Goal: Task Accomplishment & Management: Complete application form

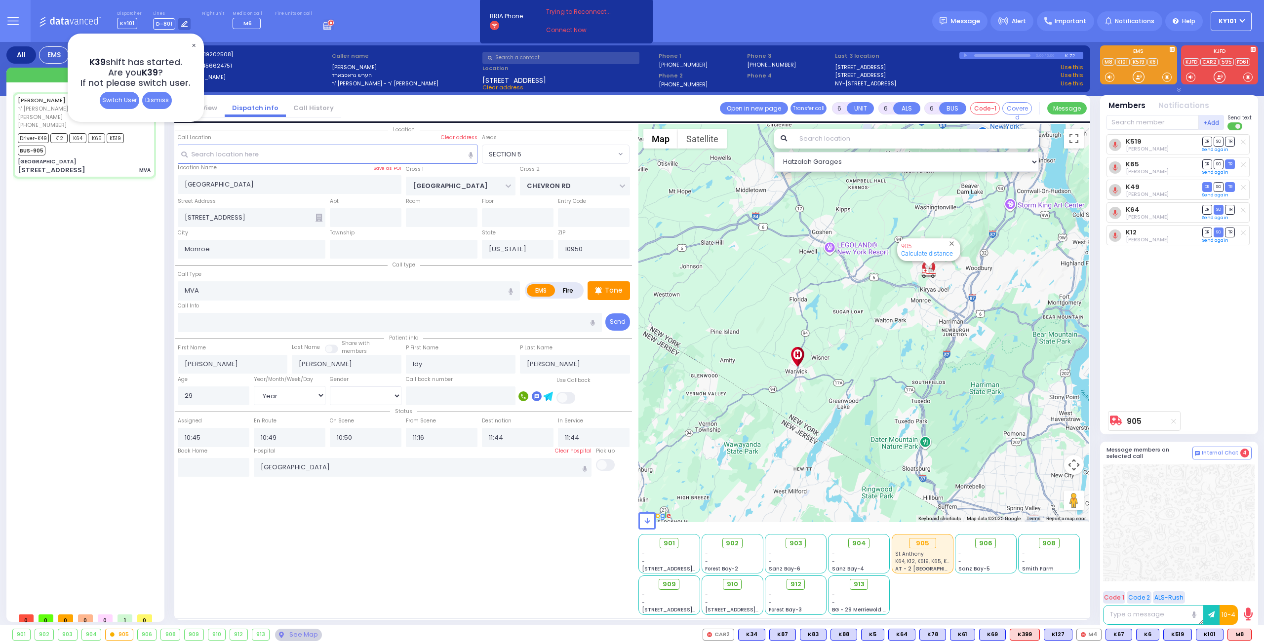
select select "SECTION 5"
select select "Year"
select select "[DEMOGRAPHIC_DATA]"
click at [235, 468] on input "text" at bounding box center [214, 467] width 72 height 19
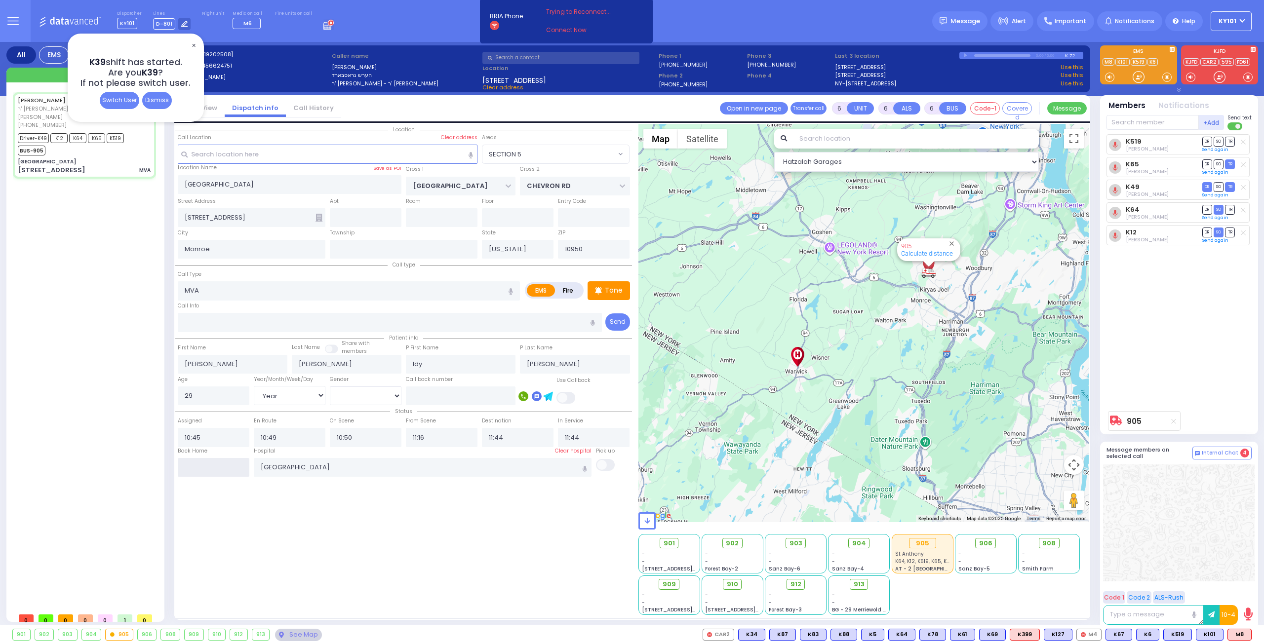
type input "13:02"
select select
radio input "true"
select select
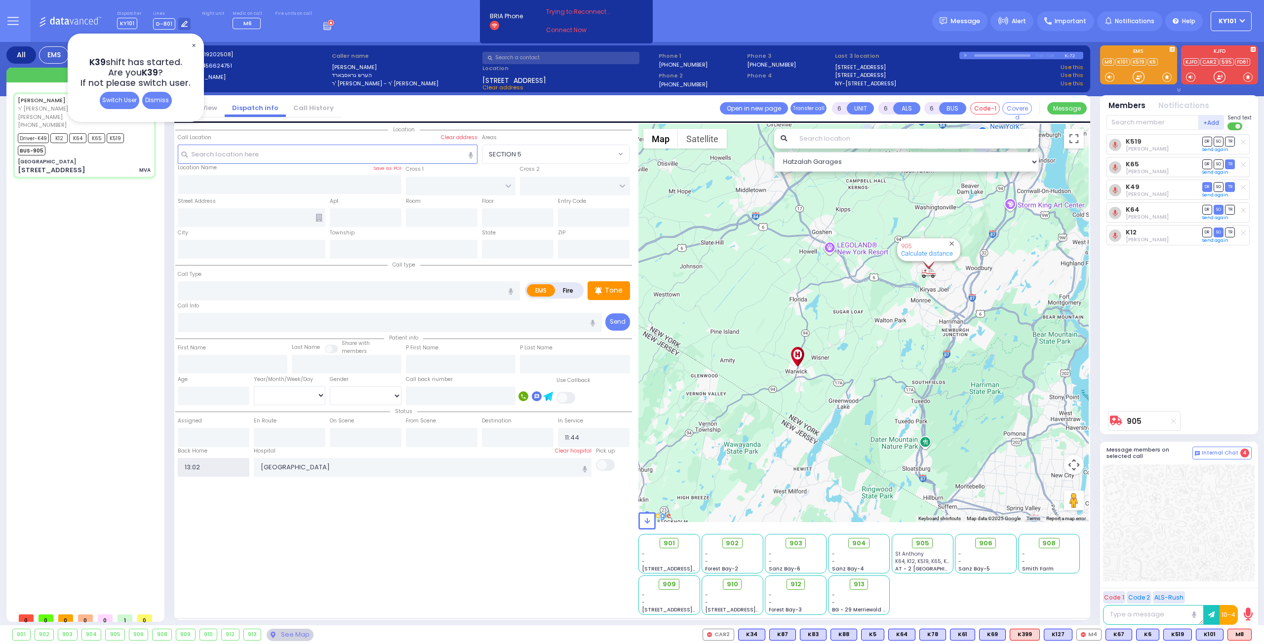
select select
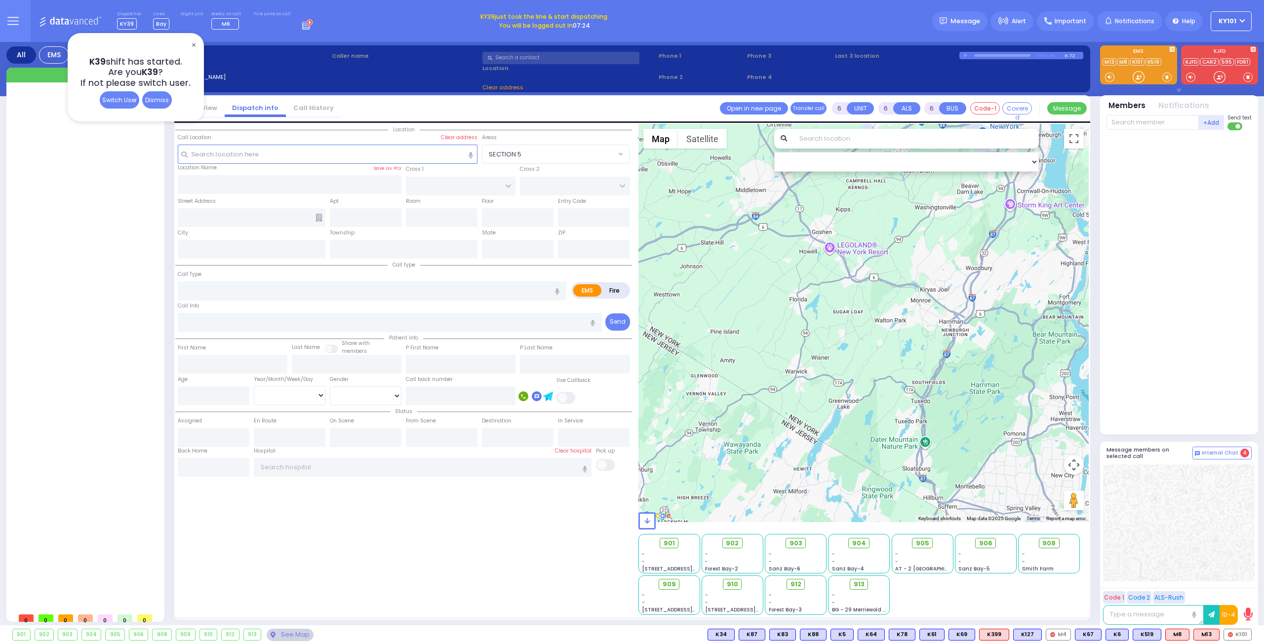
type input "2"
type input "1"
select select
radio input "true"
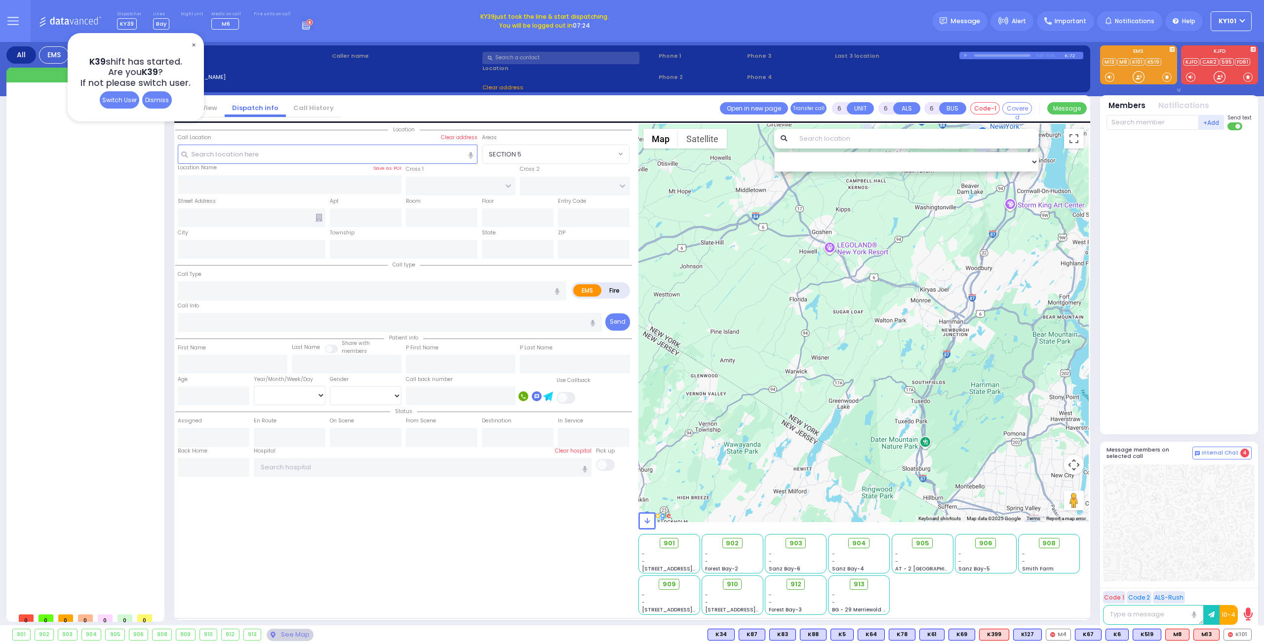
type input "[PERSON_NAME]"
select select
type input "13:11"
select select
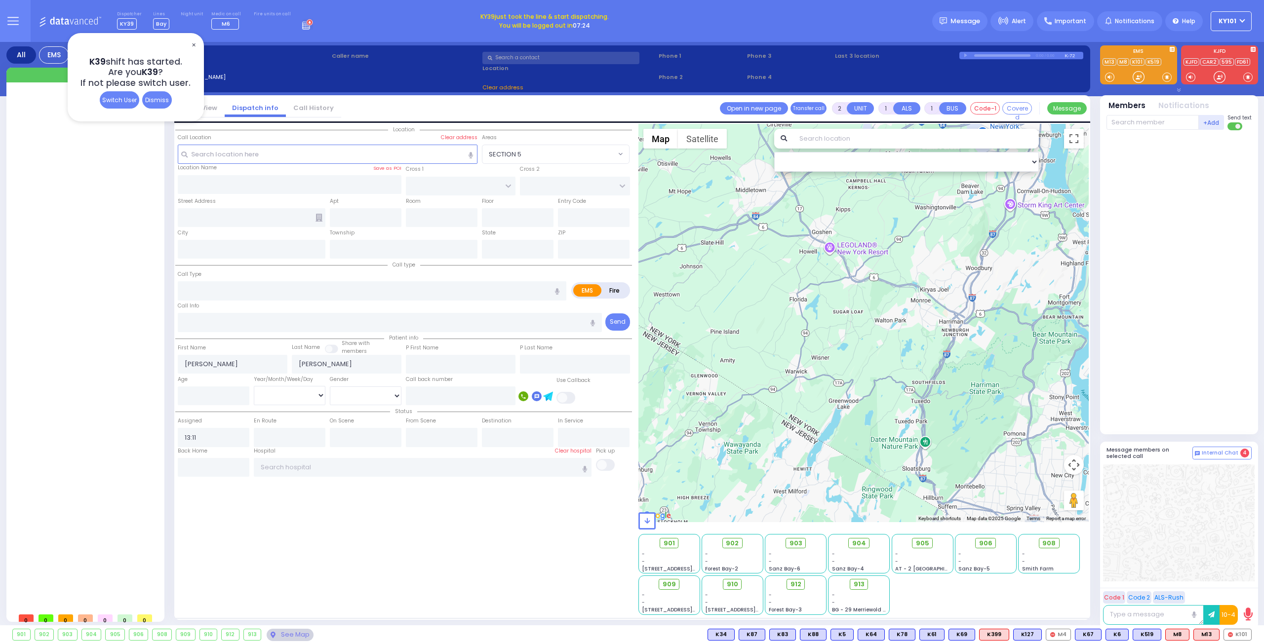
radio input "true"
select select
select select "Hatzalah Garages"
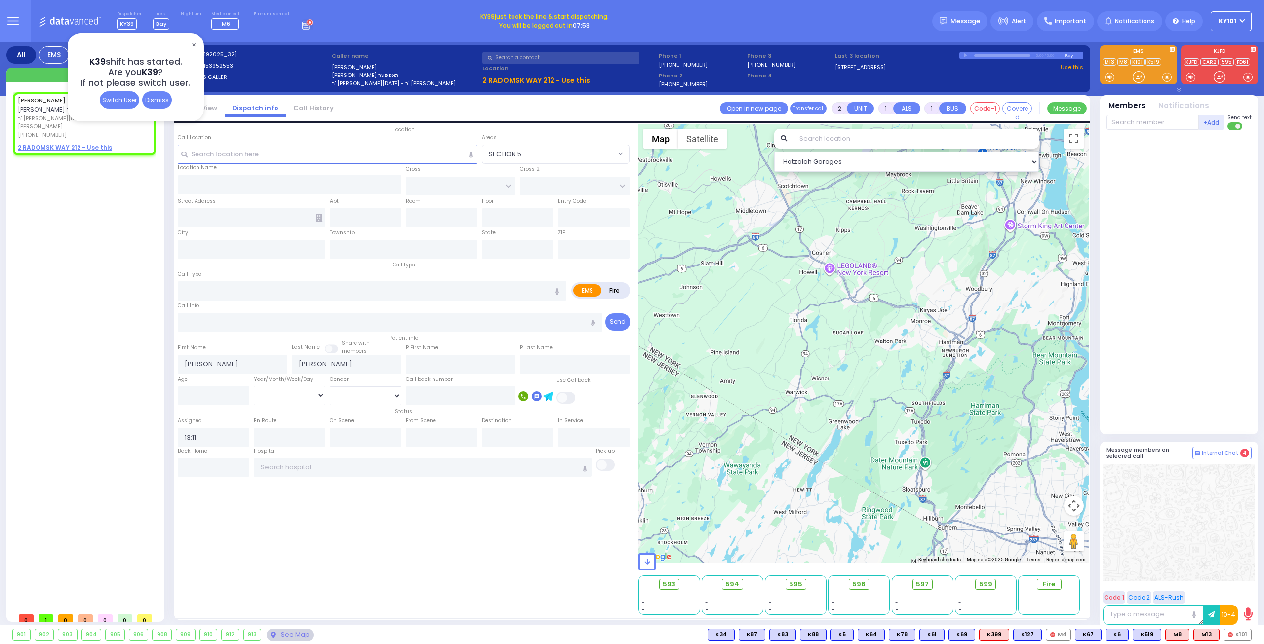
select select
radio input "false"
radio input "true"
select select
type input "RADOMSK WAY"
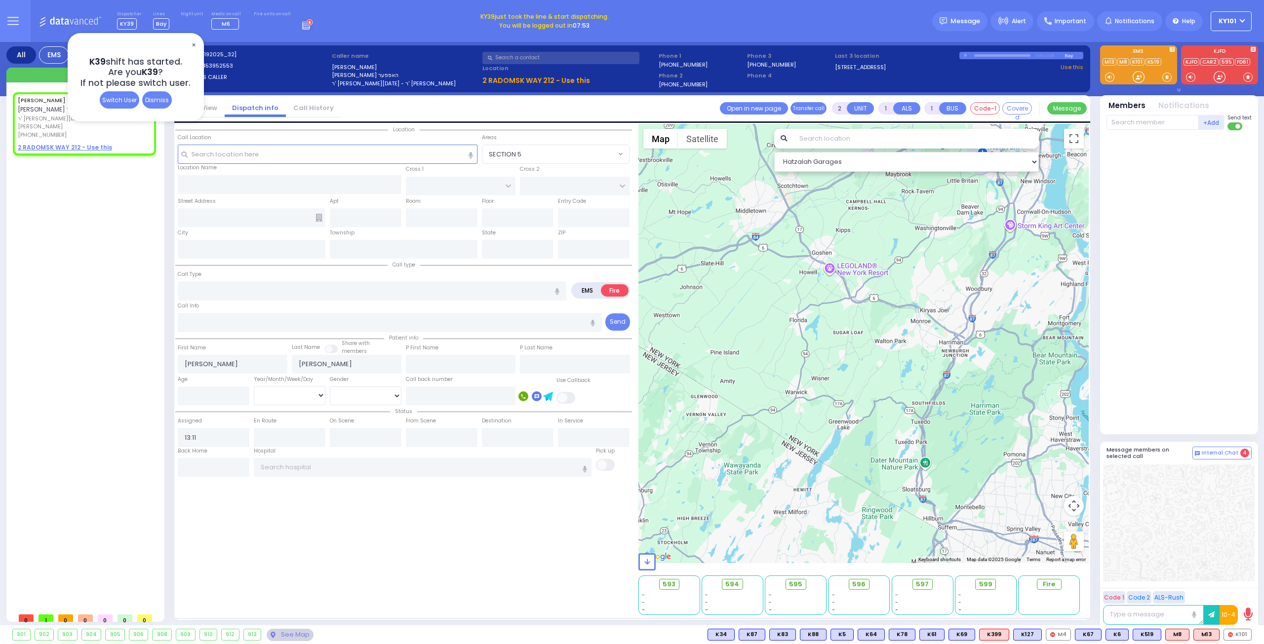
type input "NICKLESBURG RD"
type input "2 RADOMSK WAY"
type input "212"
type input "Monroe"
type input "[US_STATE]"
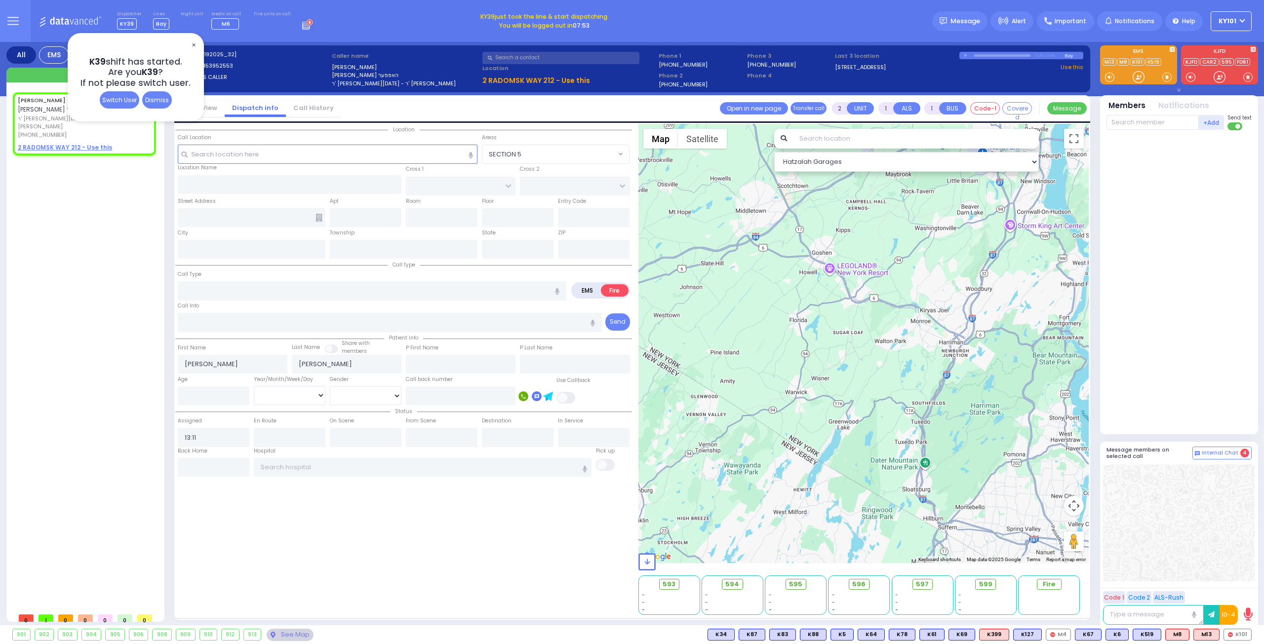
type input "10950"
radio input "true"
select select
type input "sm"
radio input "true"
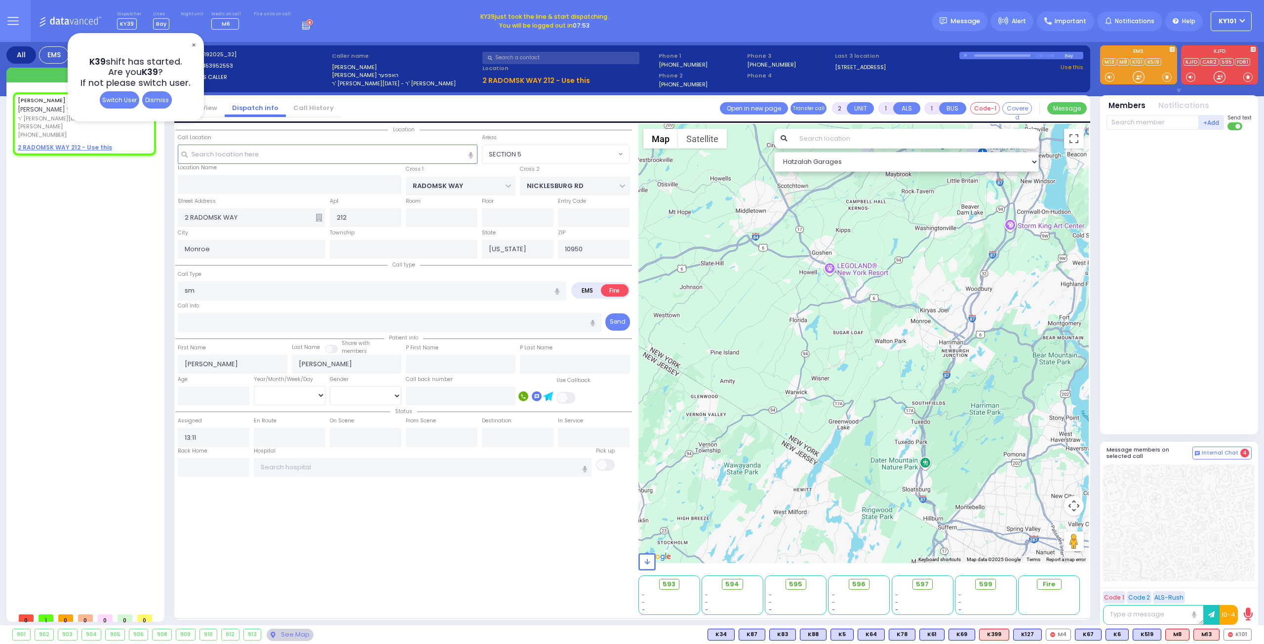
select select
type input "Smoke Detector Sounding"
radio input "true"
select select
radio input "true"
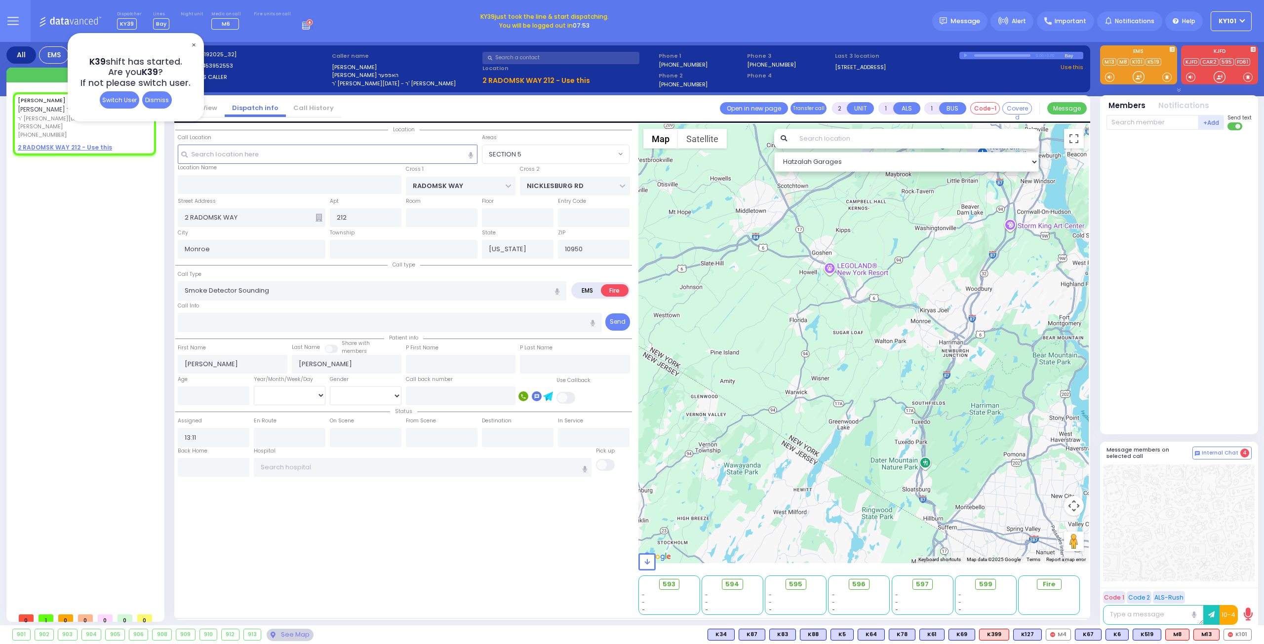
select select
radio input "true"
select select
type input "13:13"
select select "SECTION 5"
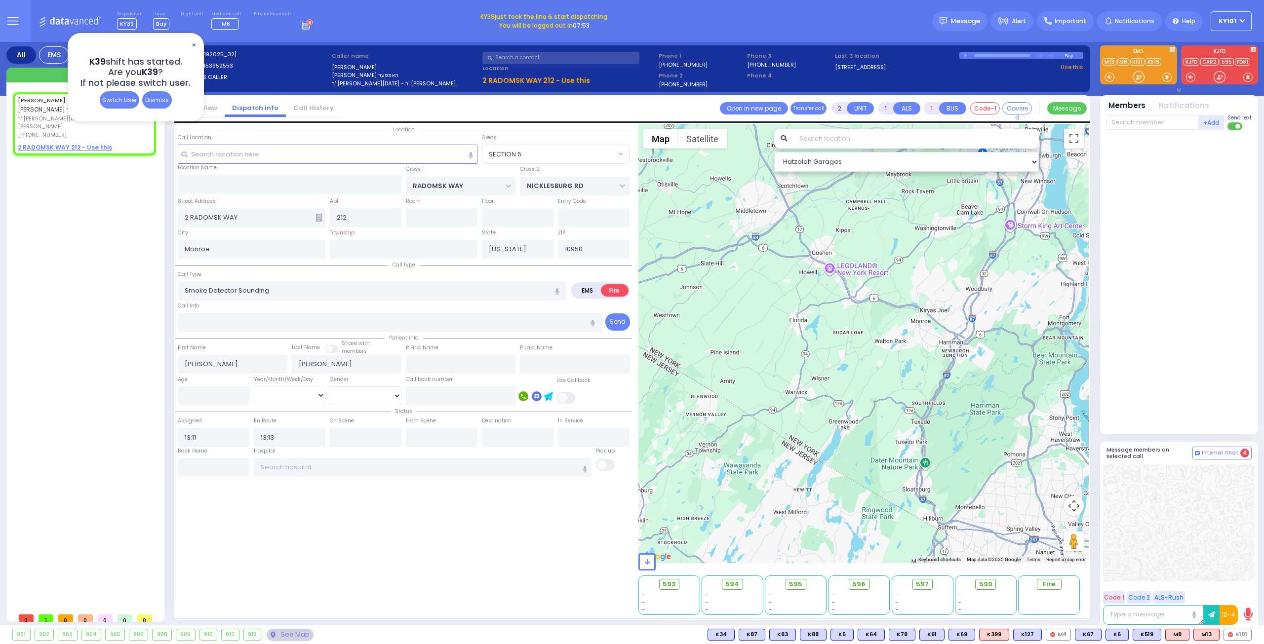
select select "Hatzalah Garages"
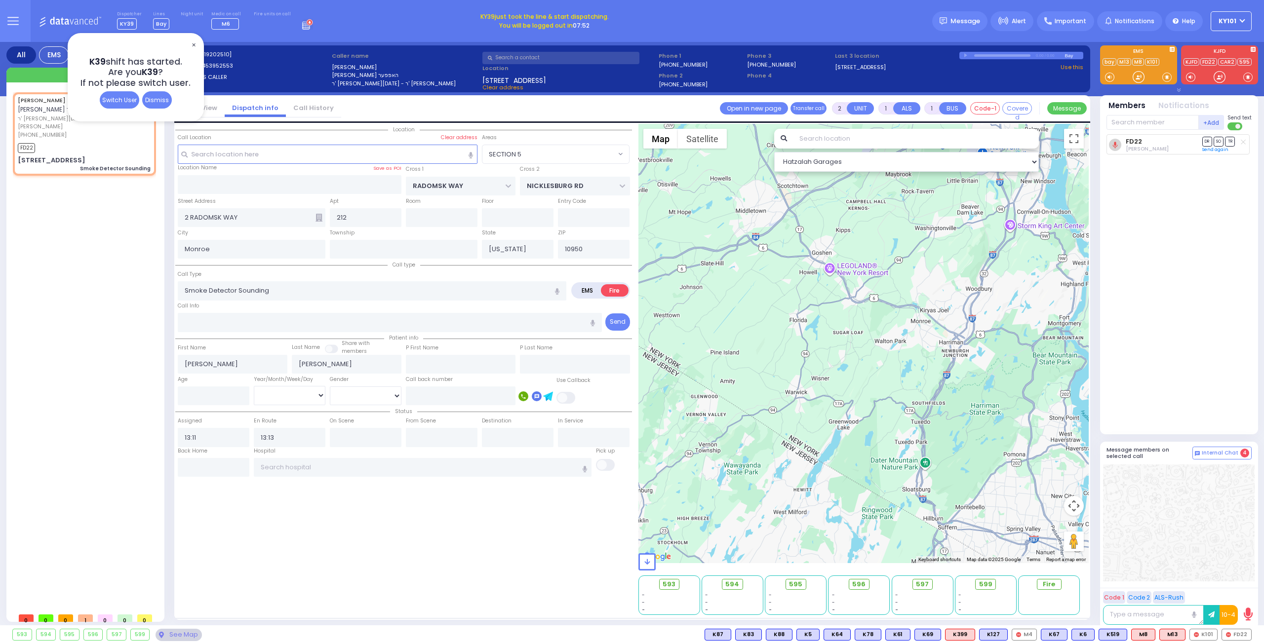
select select
radio input "true"
select select
select select "SECTION 5"
select select "Hatzalah Garages"
